Goal: Obtain resource: Download file/media

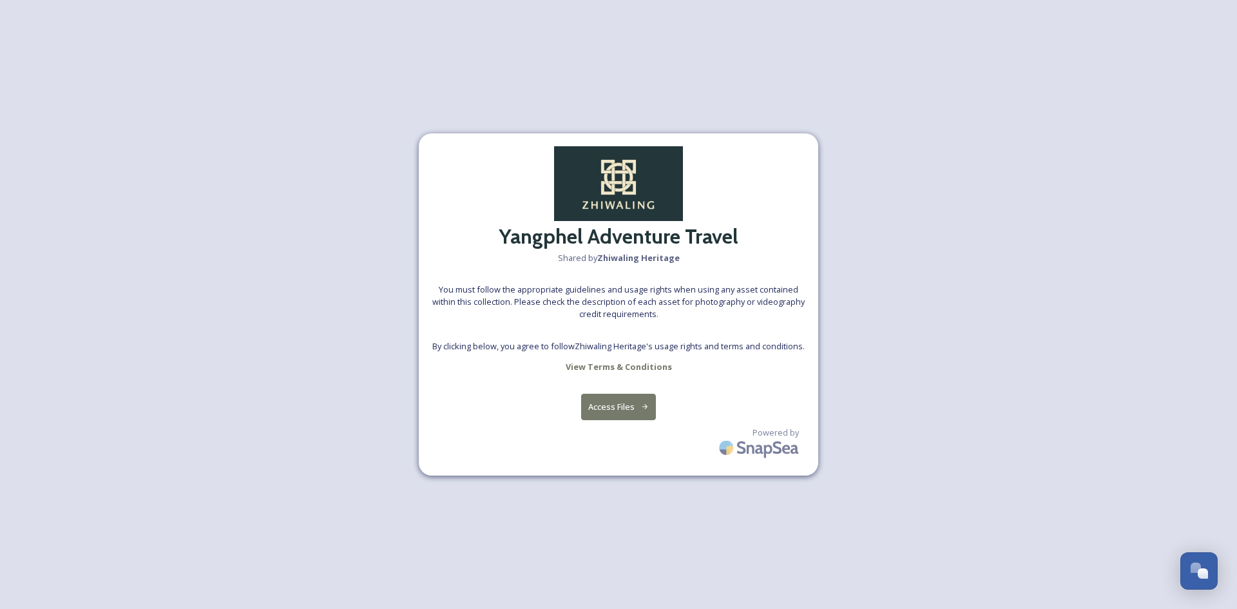
click at [614, 378] on div "Yangphel Adventure Travel Shared by Zhiwaling Heritage You must follow the appr…" at bounding box center [619, 304] width 400 height 342
click at [615, 405] on button "Access Files" at bounding box center [618, 407] width 75 height 26
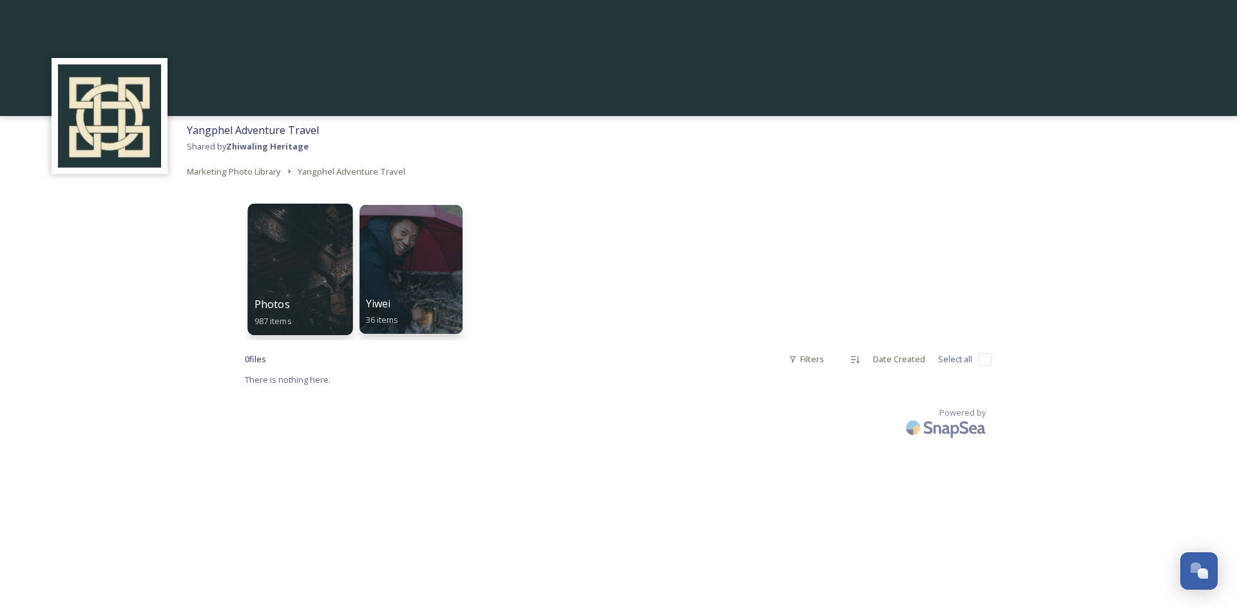
click at [290, 289] on div at bounding box center [299, 269] width 105 height 131
click at [287, 293] on div at bounding box center [299, 269] width 105 height 131
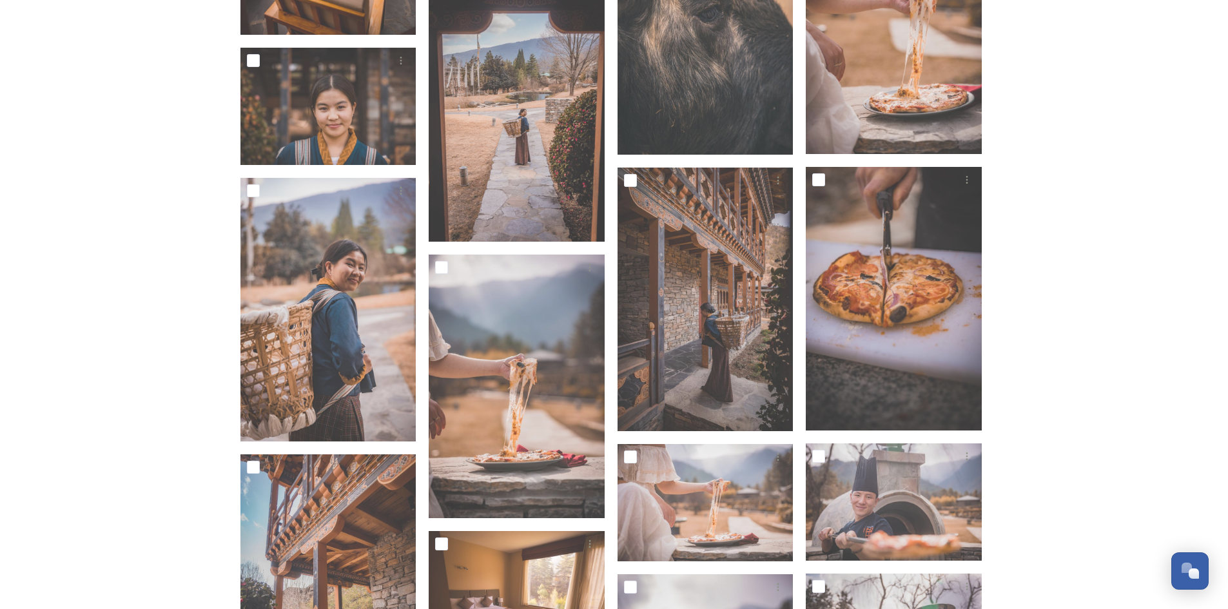
scroll to position [5543, 0]
